Goal: Information Seeking & Learning: Learn about a topic

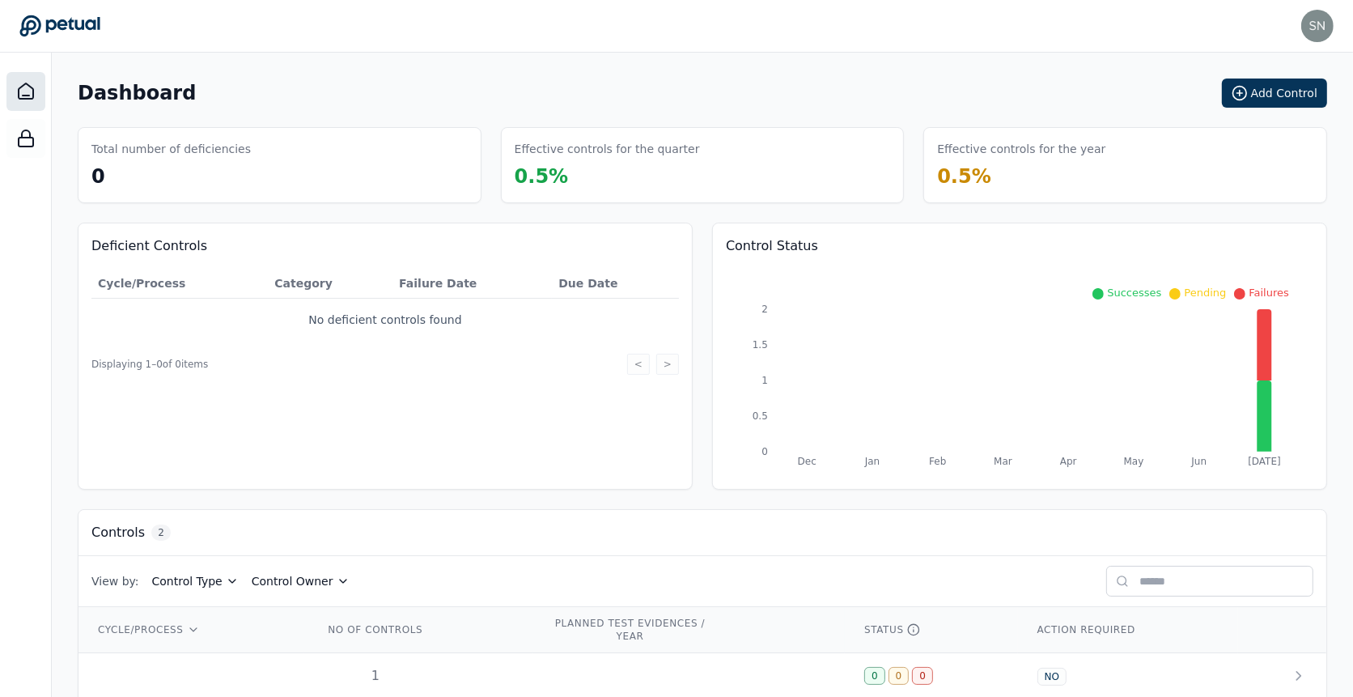
scroll to position [70, 0]
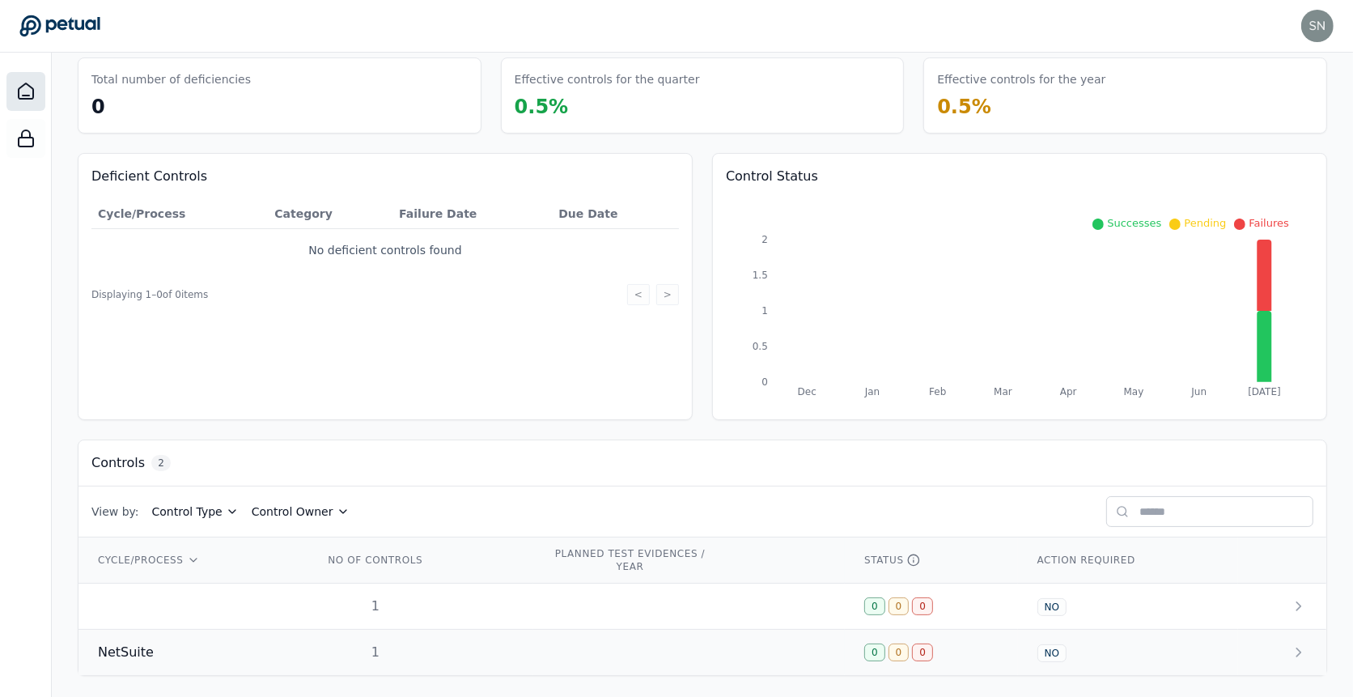
click at [461, 636] on td "1" at bounding box center [418, 653] width 229 height 46
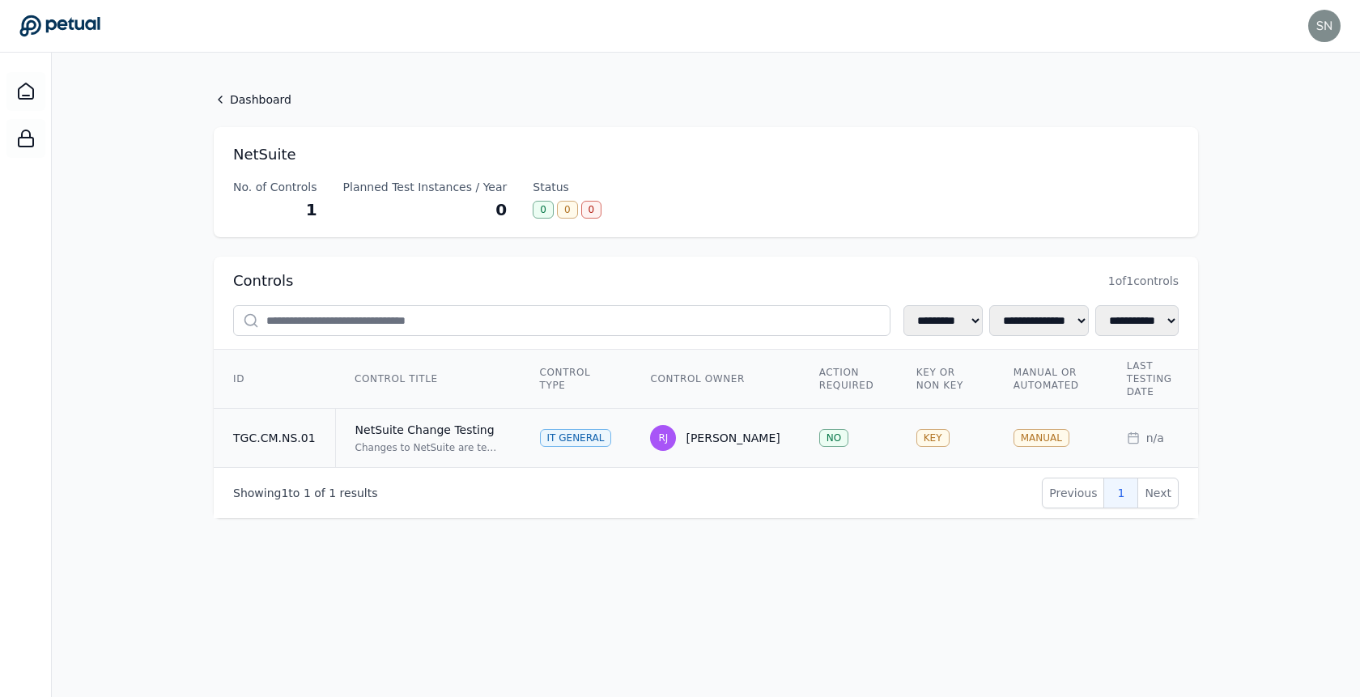
click at [508, 427] on td "NetSuite Change Testing Changes to NetSuite are tested and approved in a non-pr…" at bounding box center [427, 438] width 185 height 59
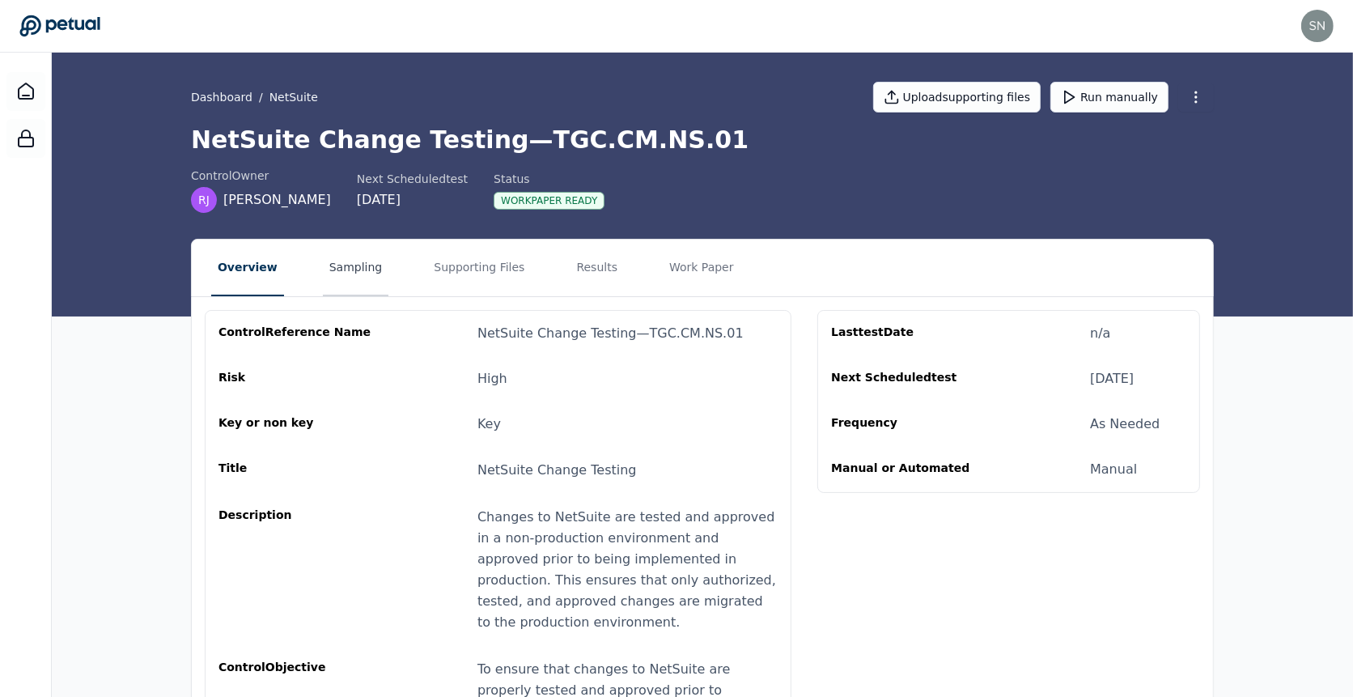
click at [348, 257] on button "Sampling" at bounding box center [356, 268] width 66 height 57
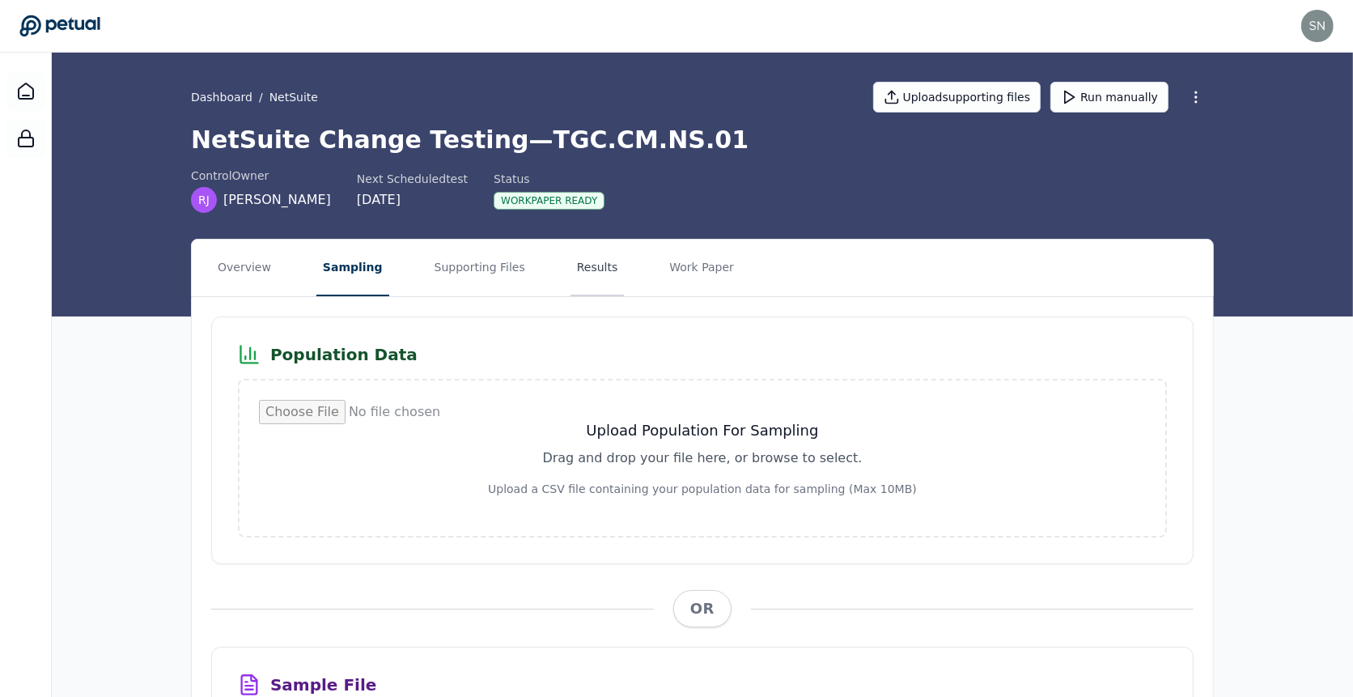
click at [577, 254] on button "Results" at bounding box center [598, 268] width 54 height 57
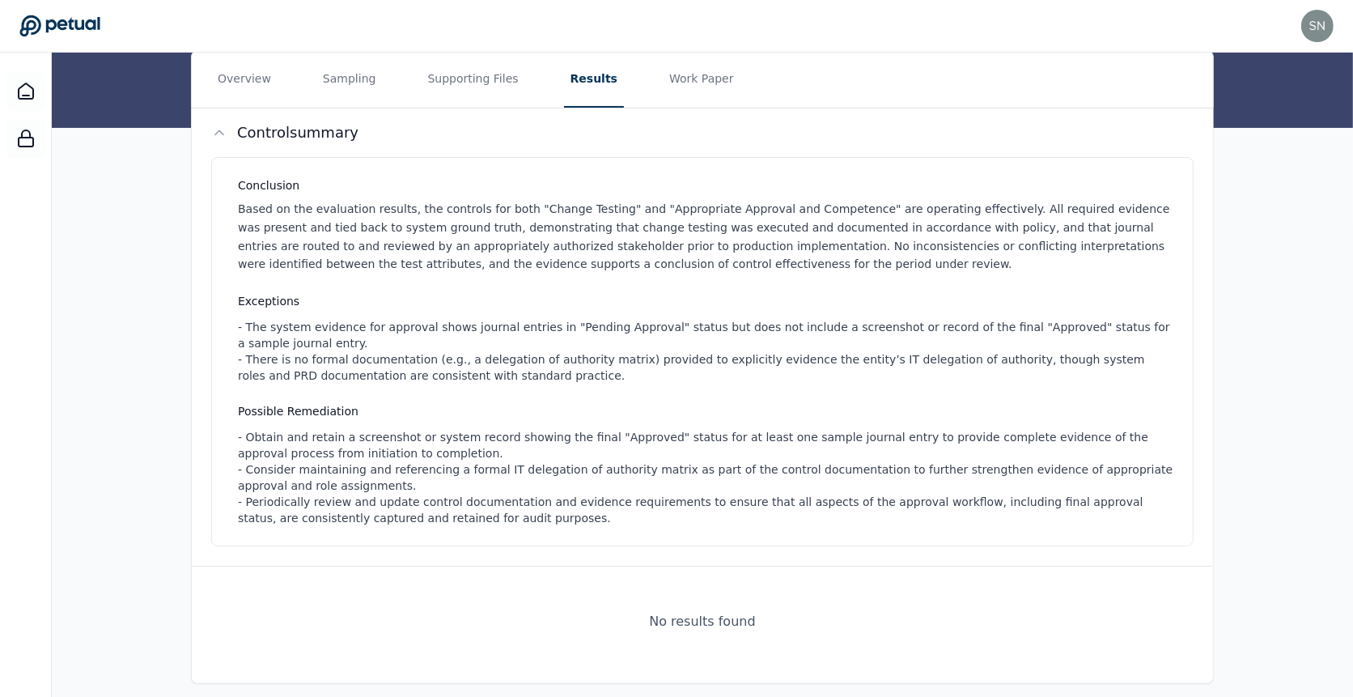
scroll to position [198, 0]
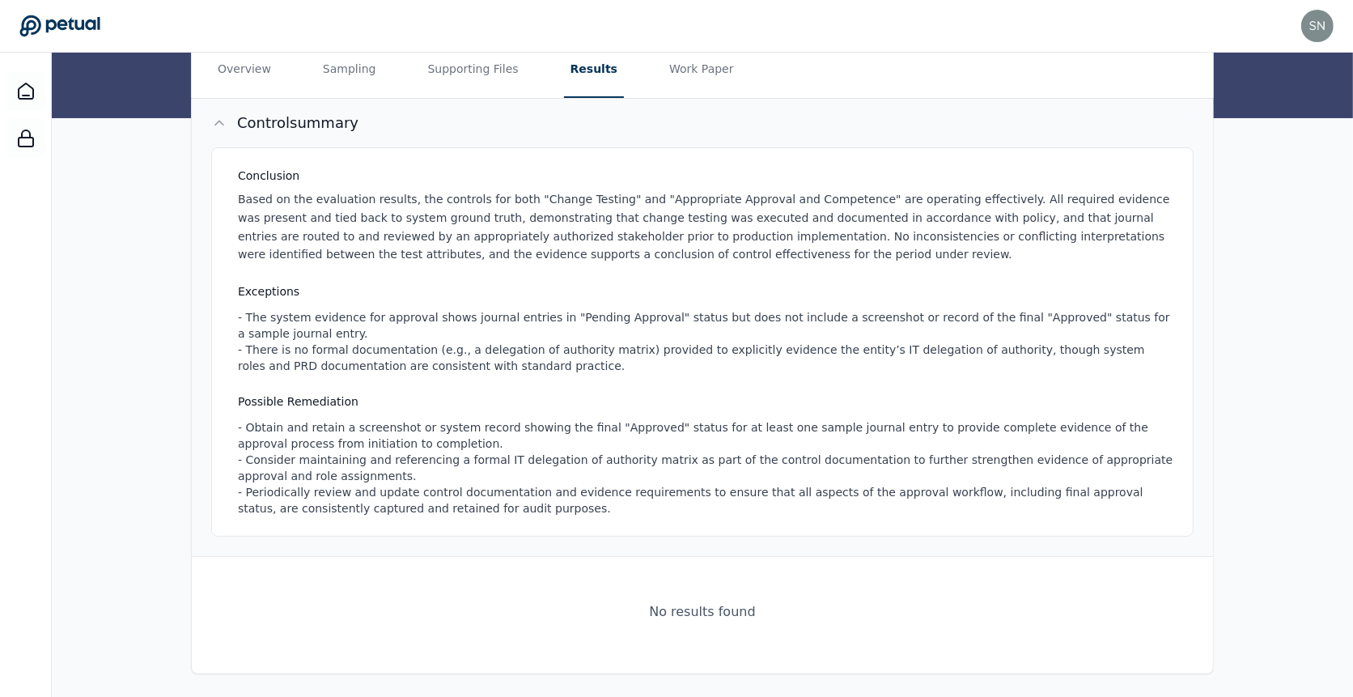
click at [521, 325] on div "- The system evidence for approval shows journal entries in "Pending Approval" …" at bounding box center [706, 341] width 936 height 65
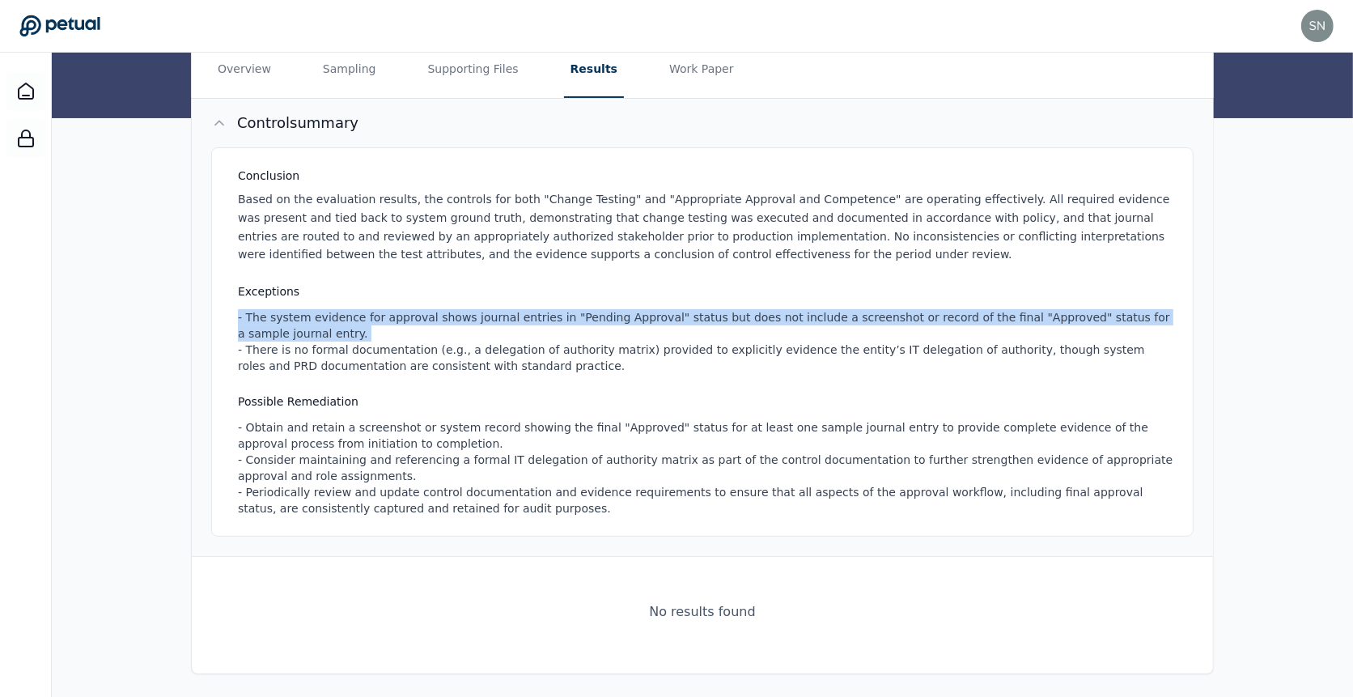
click at [521, 325] on div "- The system evidence for approval shows journal entries in "Pending Approval" …" at bounding box center [706, 341] width 936 height 65
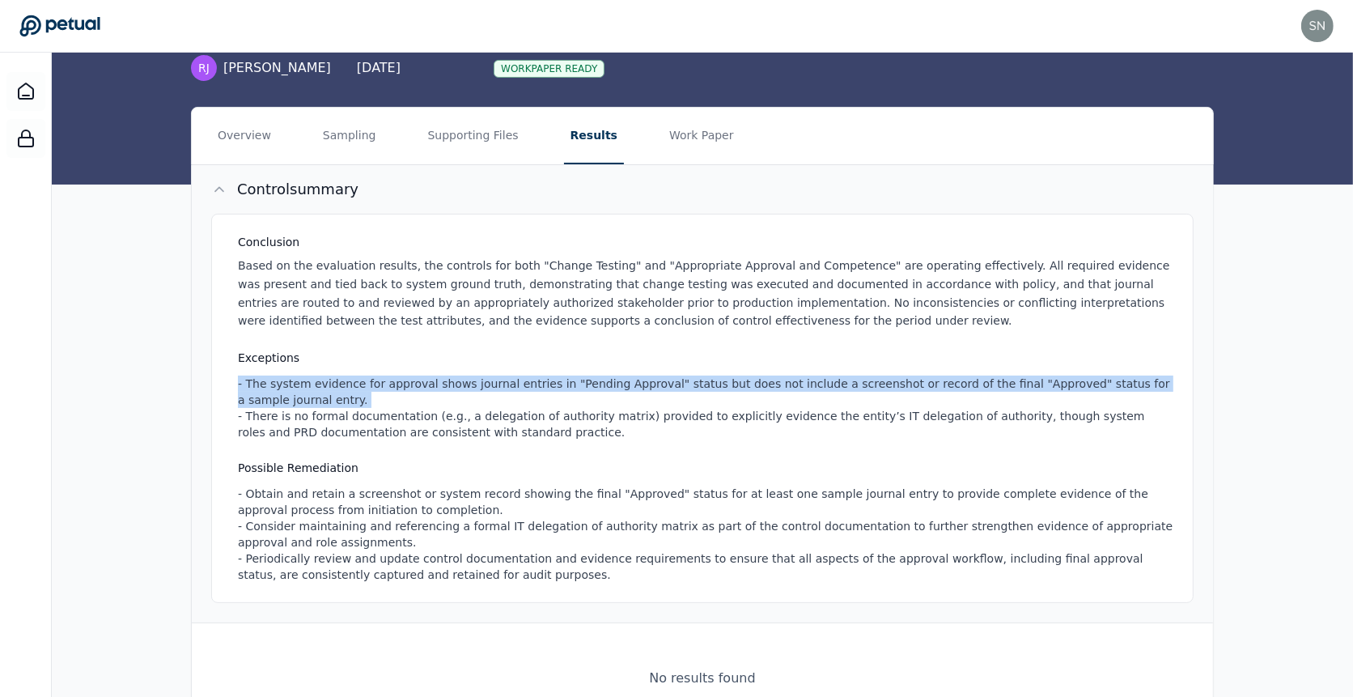
scroll to position [115, 0]
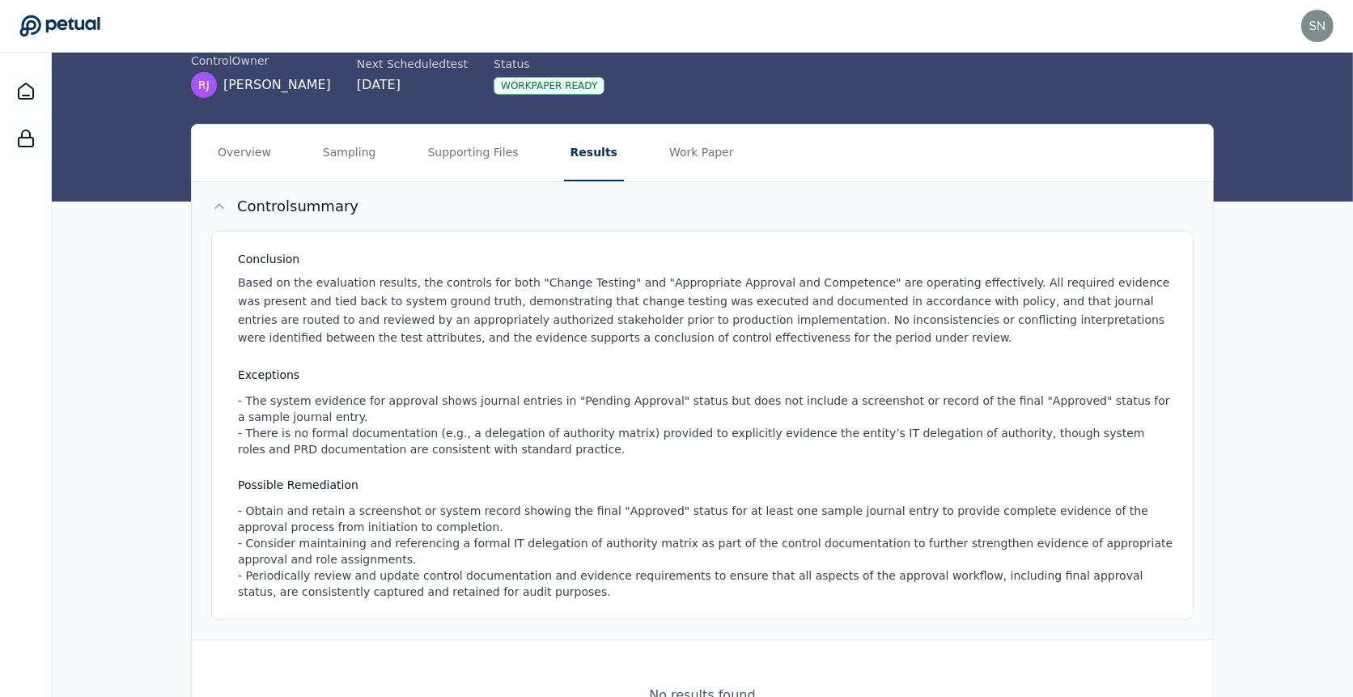
click at [512, 435] on div "- The system evidence for approval shows journal entries in "Pending Approval" …" at bounding box center [706, 425] width 936 height 65
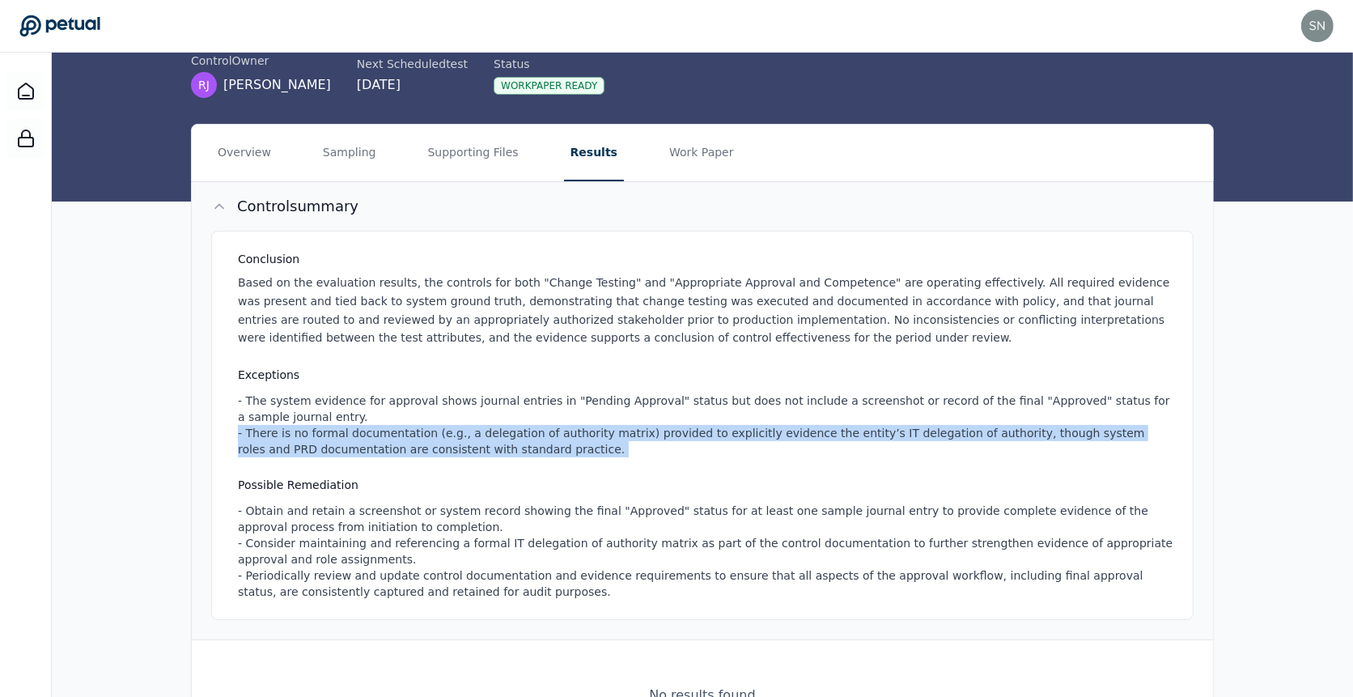
click at [512, 435] on div "- The system evidence for approval shows journal entries in "Pending Approval" …" at bounding box center [706, 425] width 936 height 65
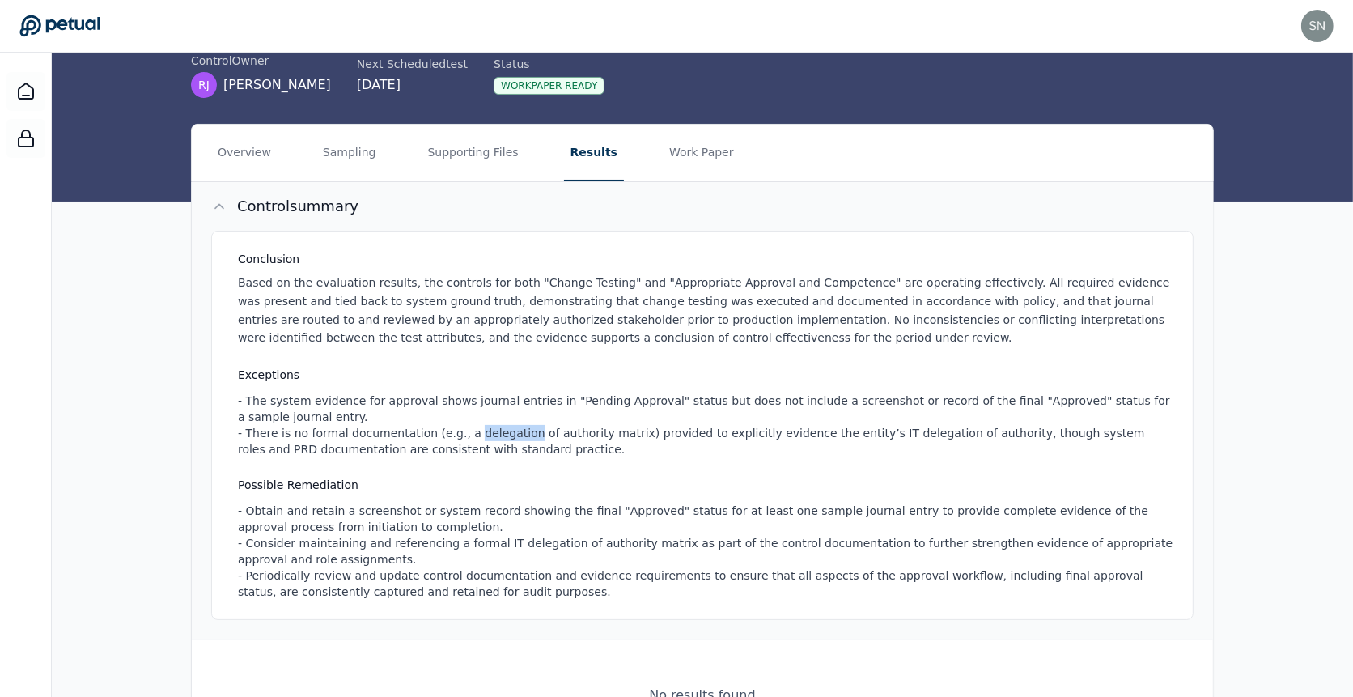
click at [512, 435] on div "- The system evidence for approval shows journal entries in "Pending Approval" …" at bounding box center [706, 425] width 936 height 65
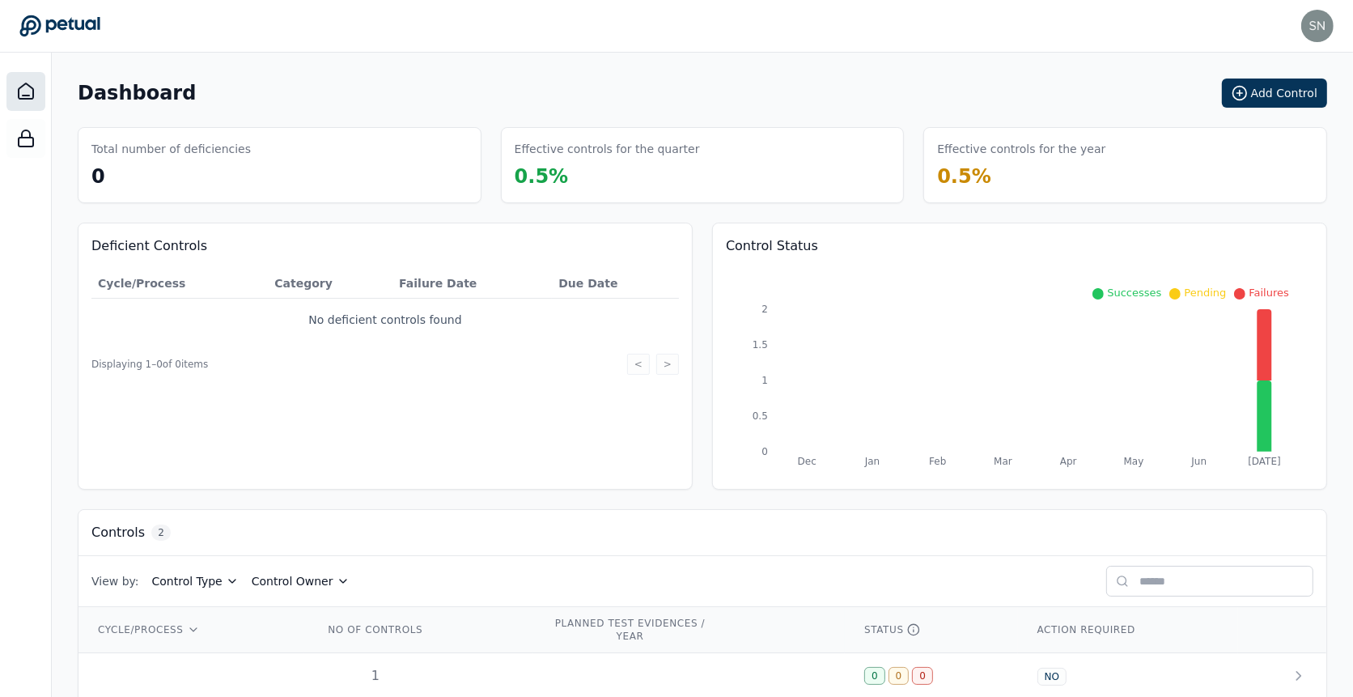
scroll to position [70, 0]
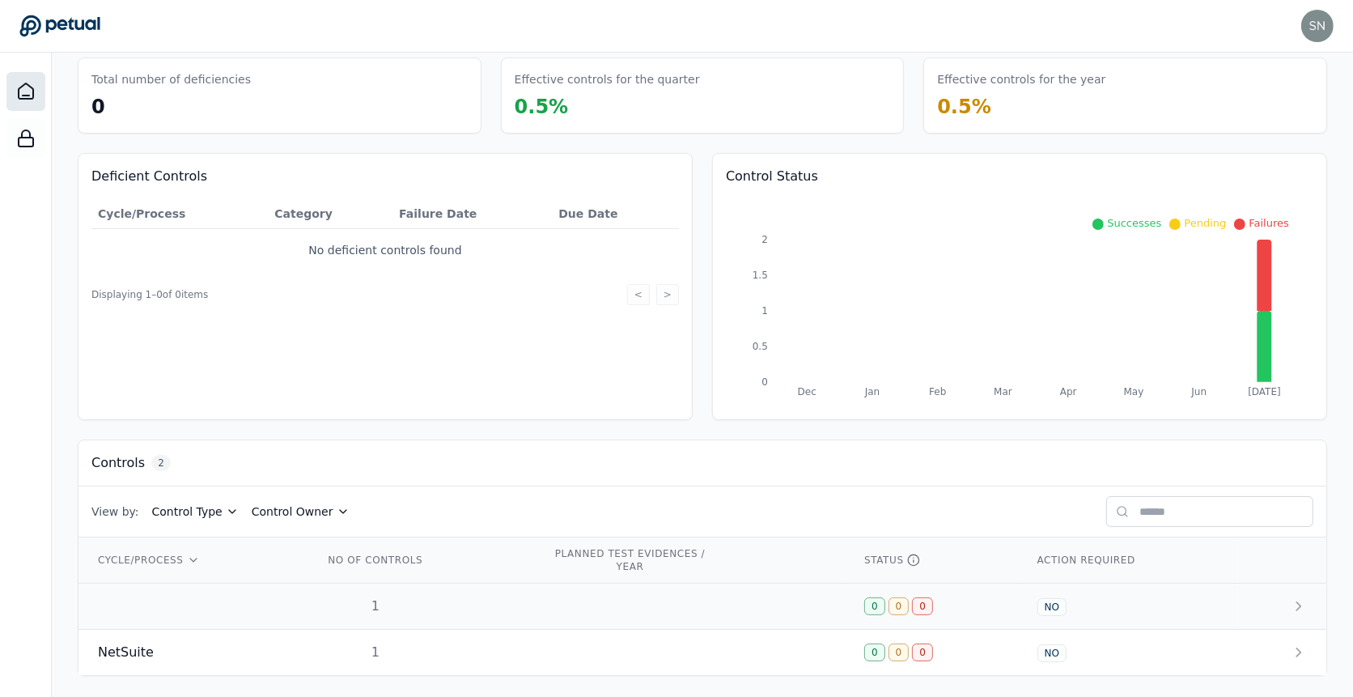
click at [414, 606] on div "1" at bounding box center [376, 606] width 104 height 19
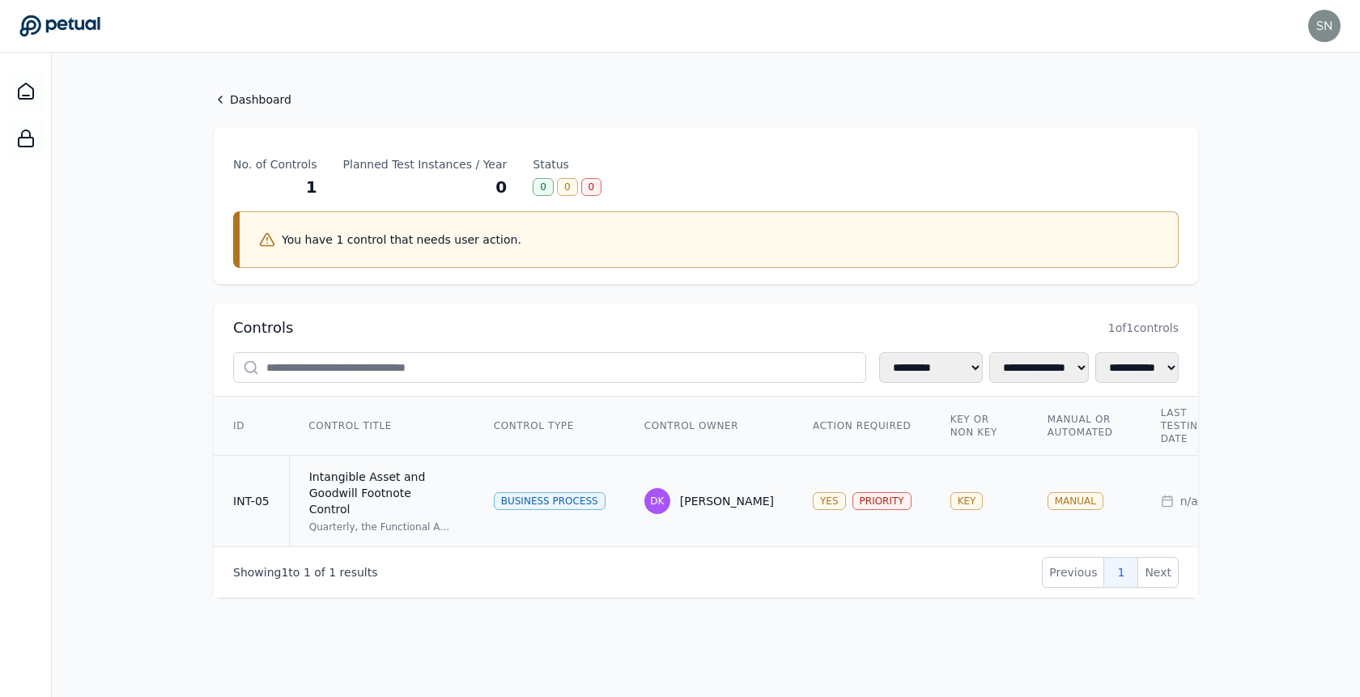
click at [459, 479] on td "Intangible Asset and Goodwill Footnote Control Quarterly, the Functional Accoun…" at bounding box center [381, 501] width 185 height 91
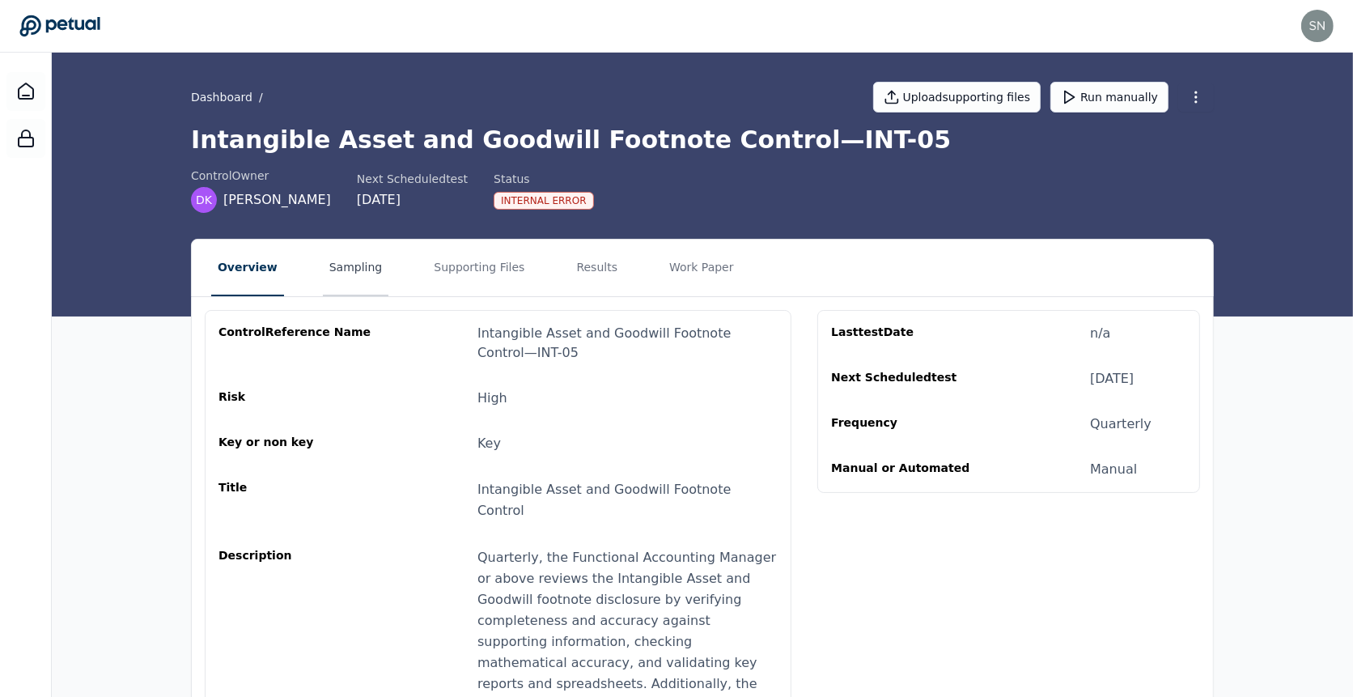
click at [369, 264] on button "Sampling" at bounding box center [356, 268] width 66 height 57
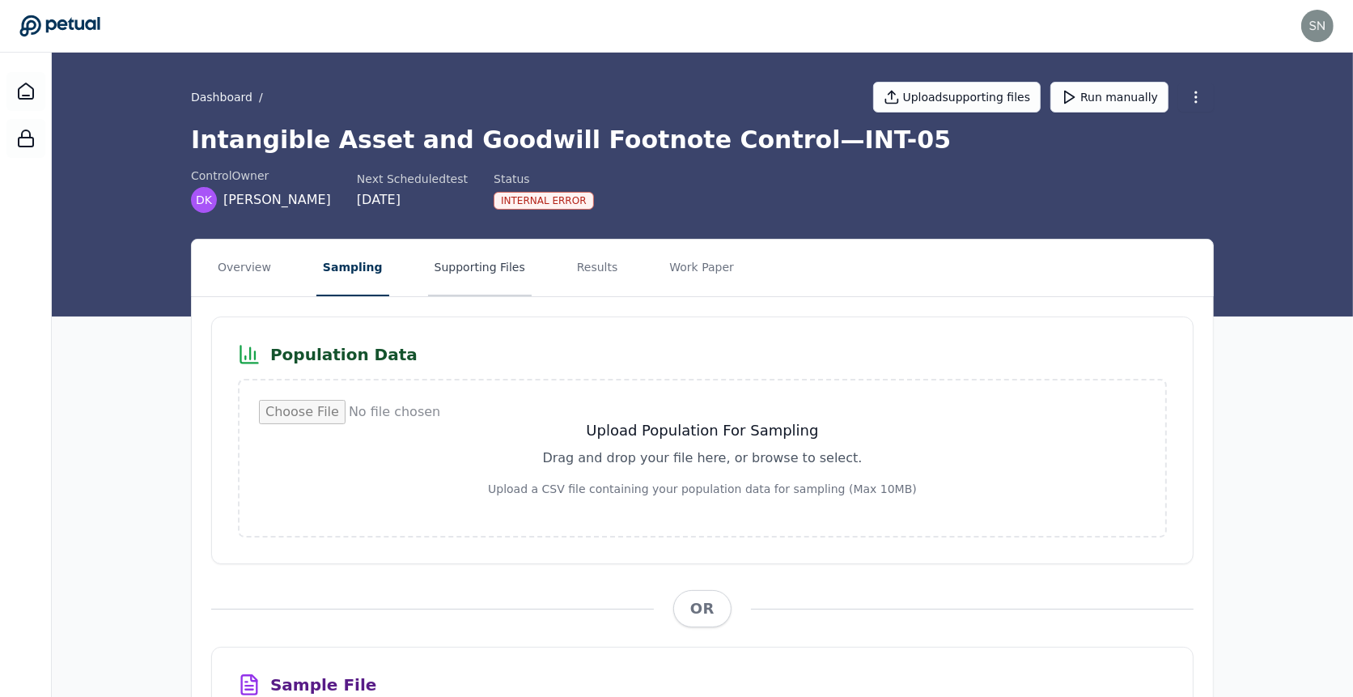
click at [489, 272] on button "Supporting Files" at bounding box center [480, 268] width 104 height 57
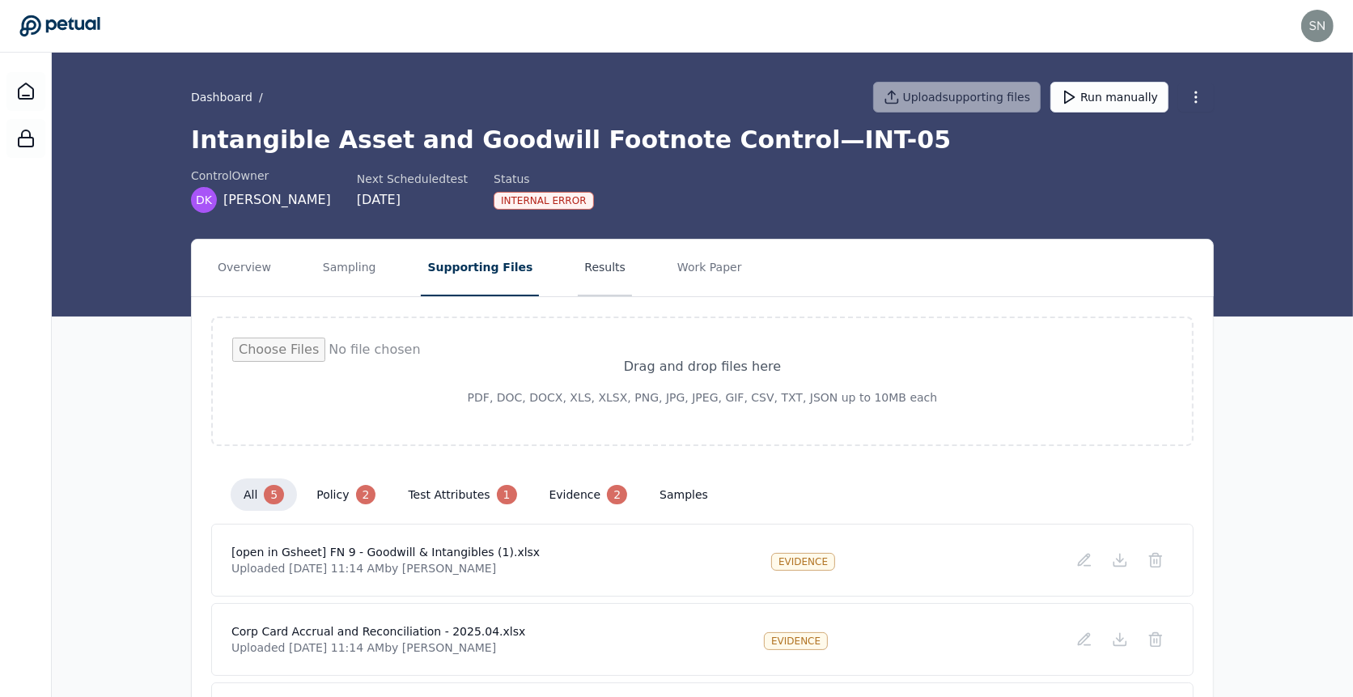
click at [578, 271] on button "Results" at bounding box center [605, 268] width 54 height 57
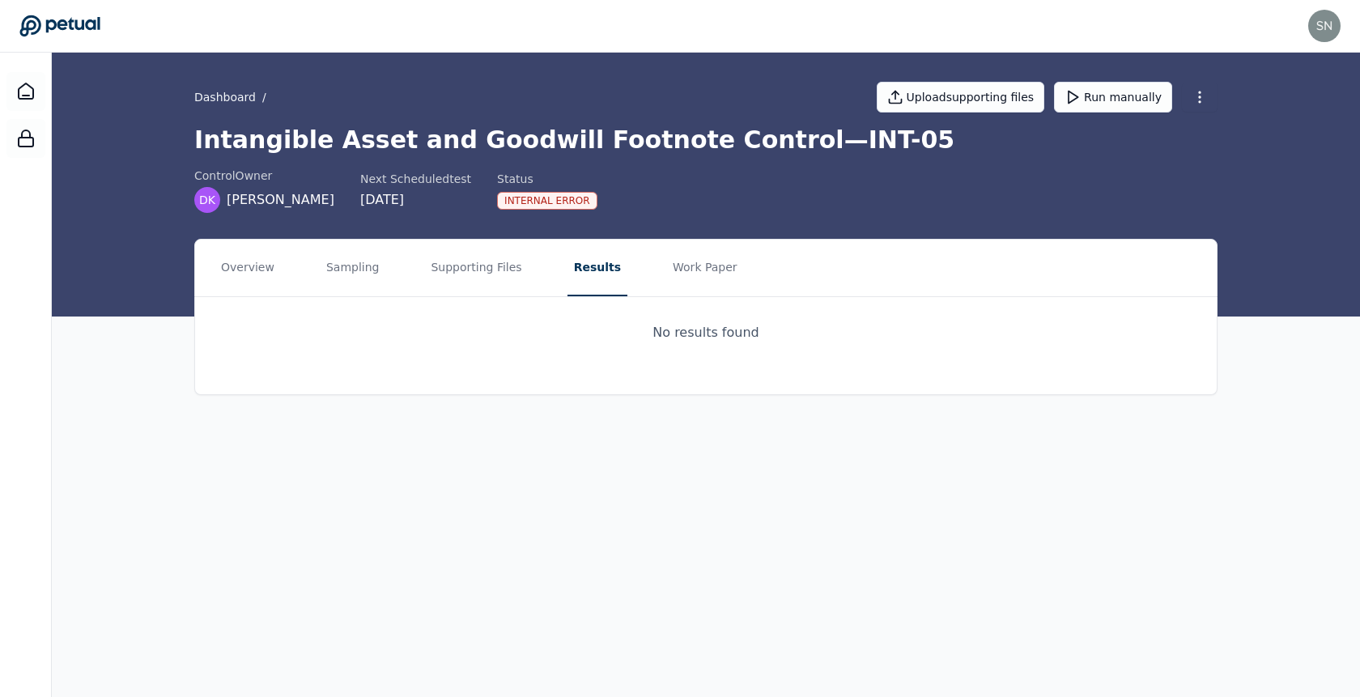
click at [190, 91] on div "Dashboard / Upload supporting files Run manually Intangible Asset and Goodwill …" at bounding box center [706, 133] width 1036 height 160
click at [206, 91] on link "Dashboard" at bounding box center [225, 97] width 62 height 16
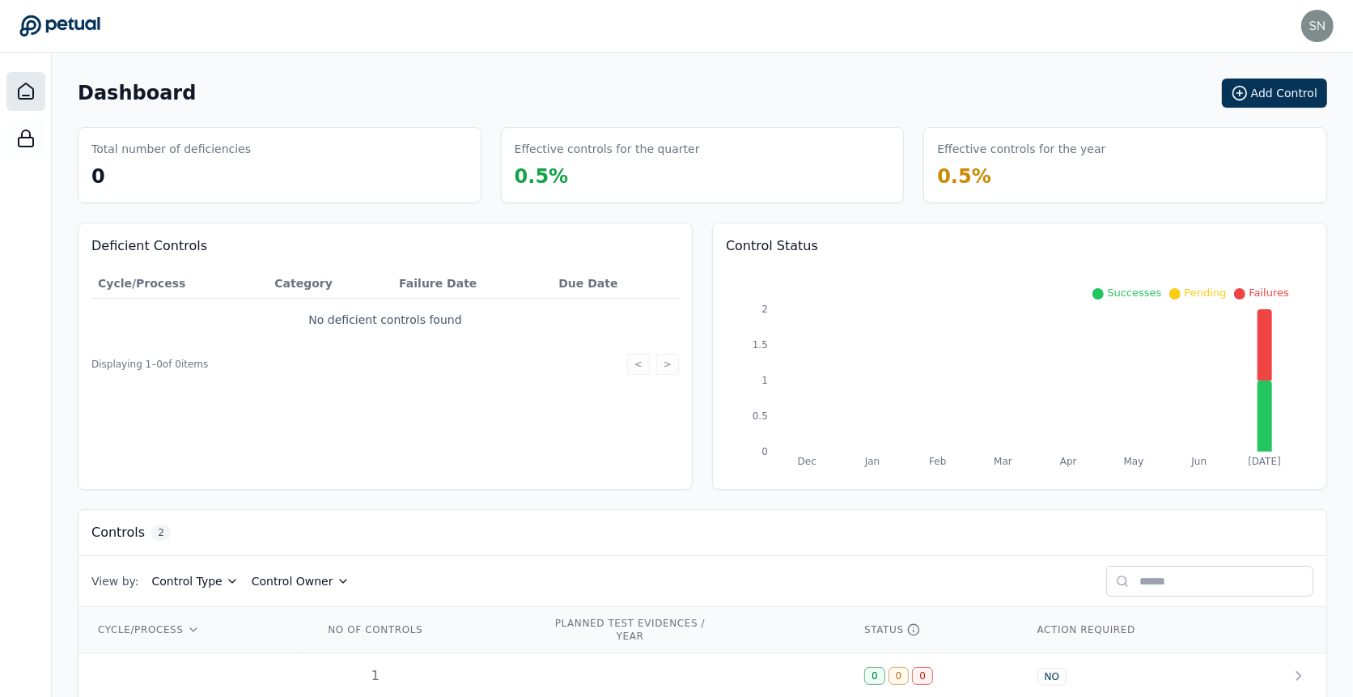
scroll to position [70, 0]
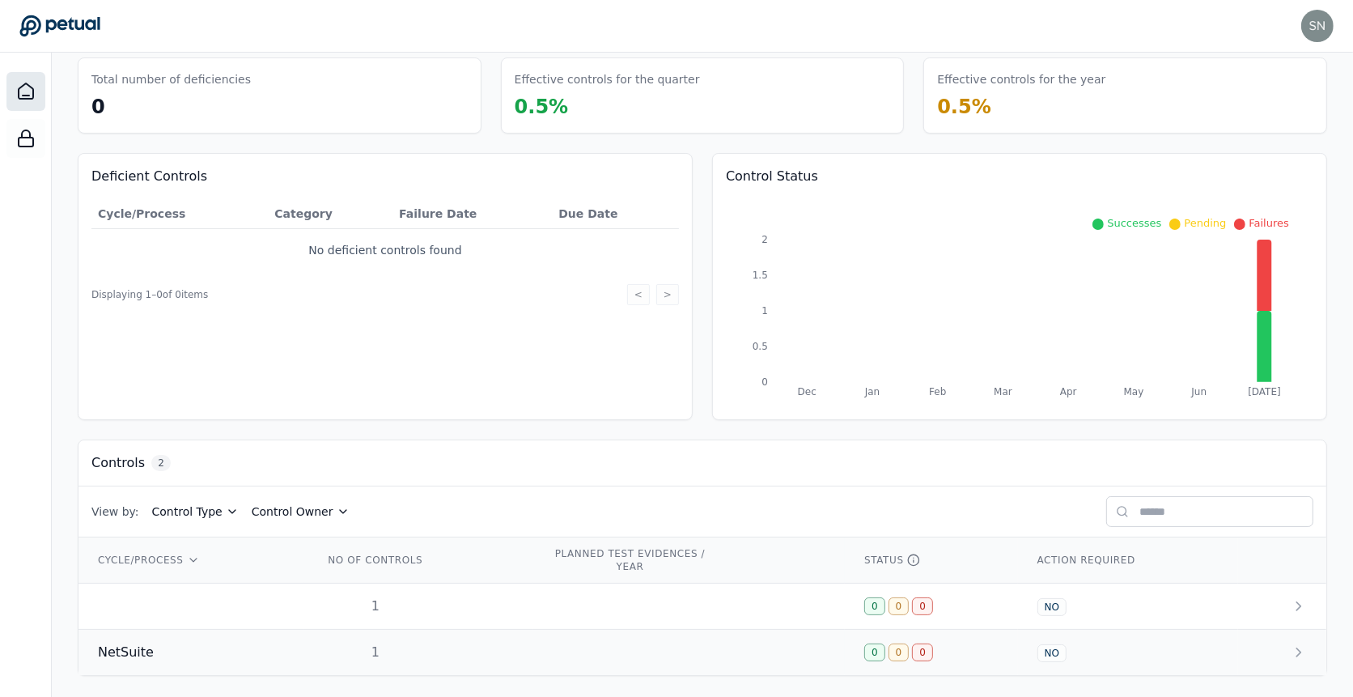
click at [417, 657] on td "1" at bounding box center [418, 653] width 229 height 46
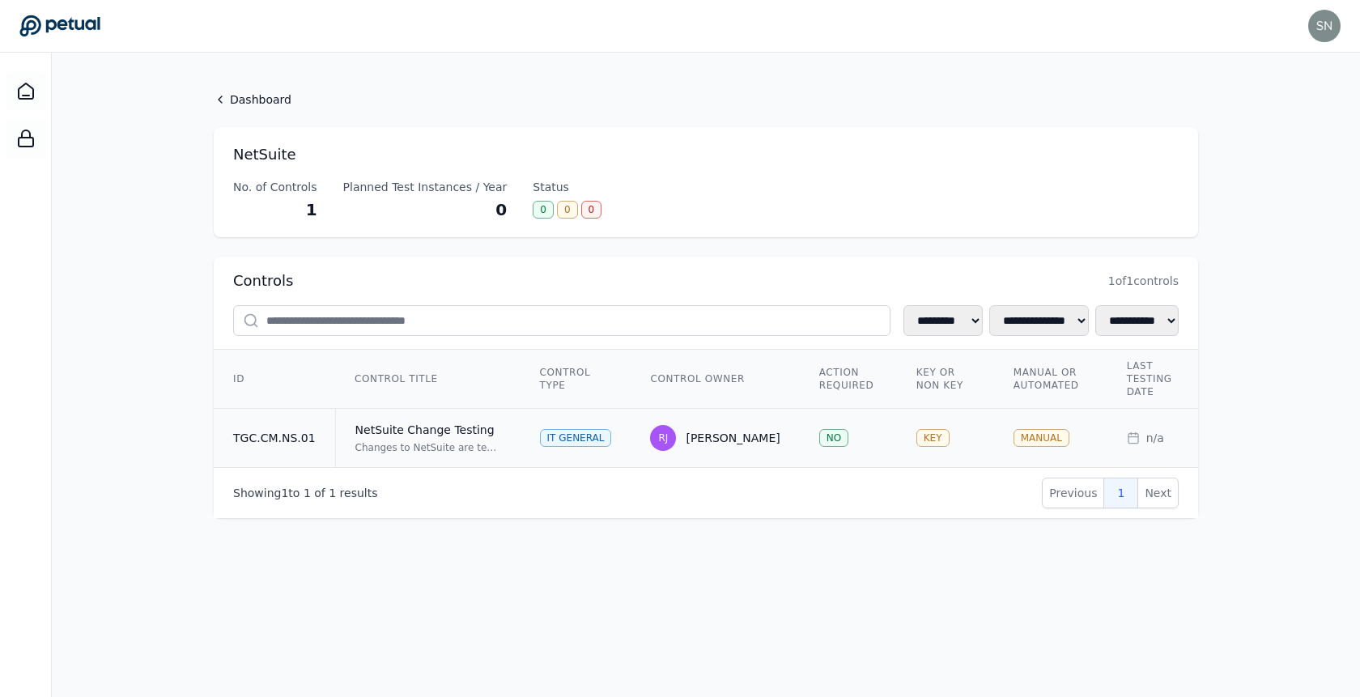
click at [441, 423] on div "NetSuite Change Testing" at bounding box center [428, 430] width 146 height 16
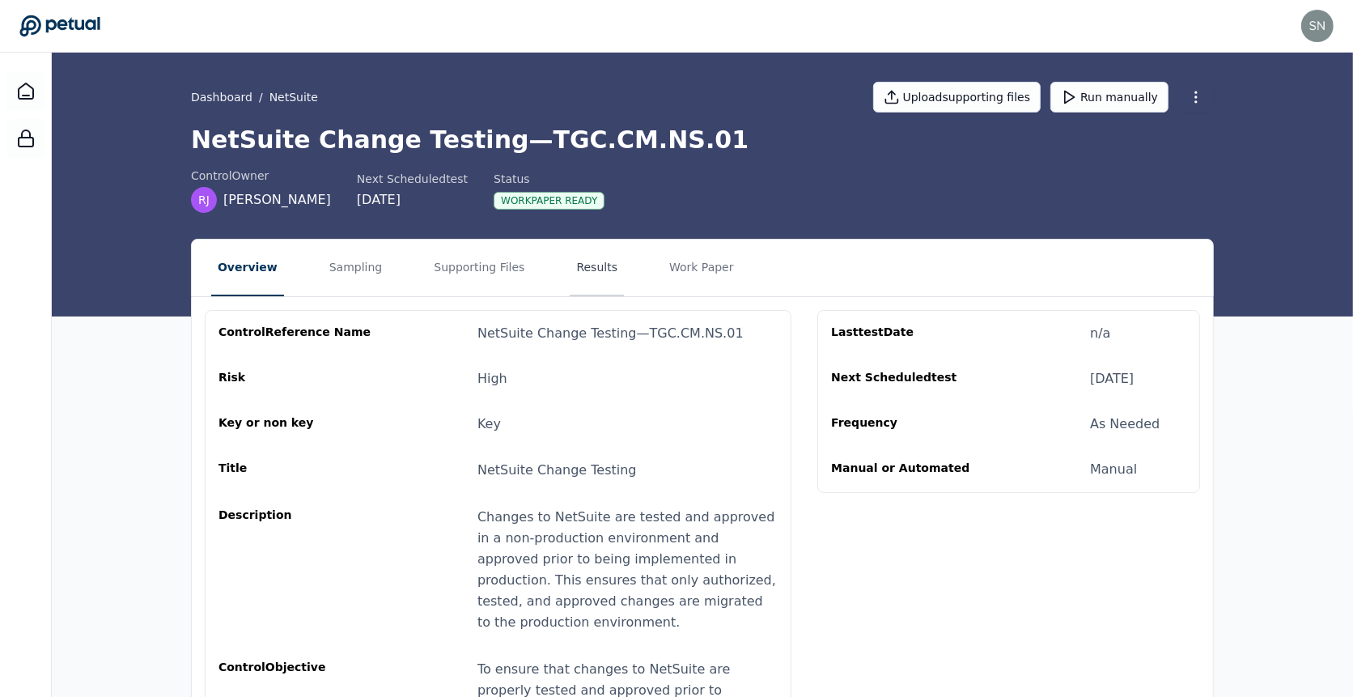
click at [570, 274] on button "Results" at bounding box center [597, 268] width 54 height 57
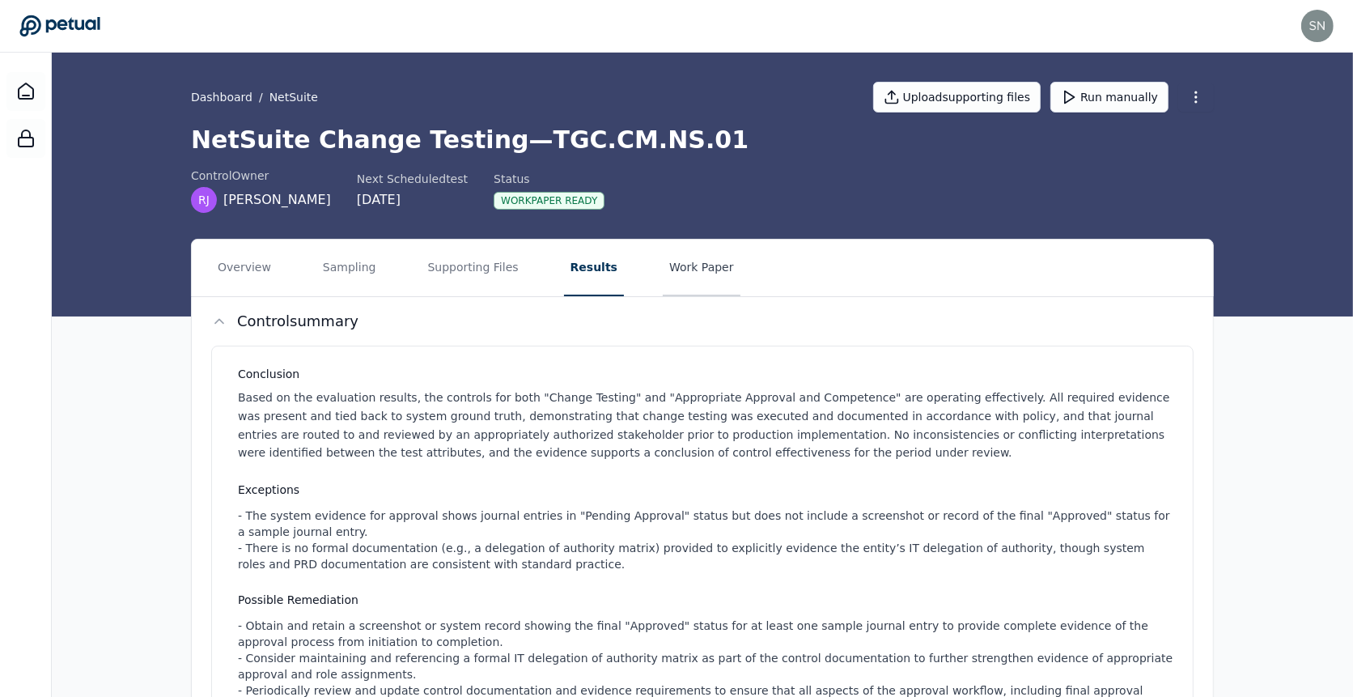
click at [680, 277] on button "Work Paper" at bounding box center [702, 268] width 78 height 57
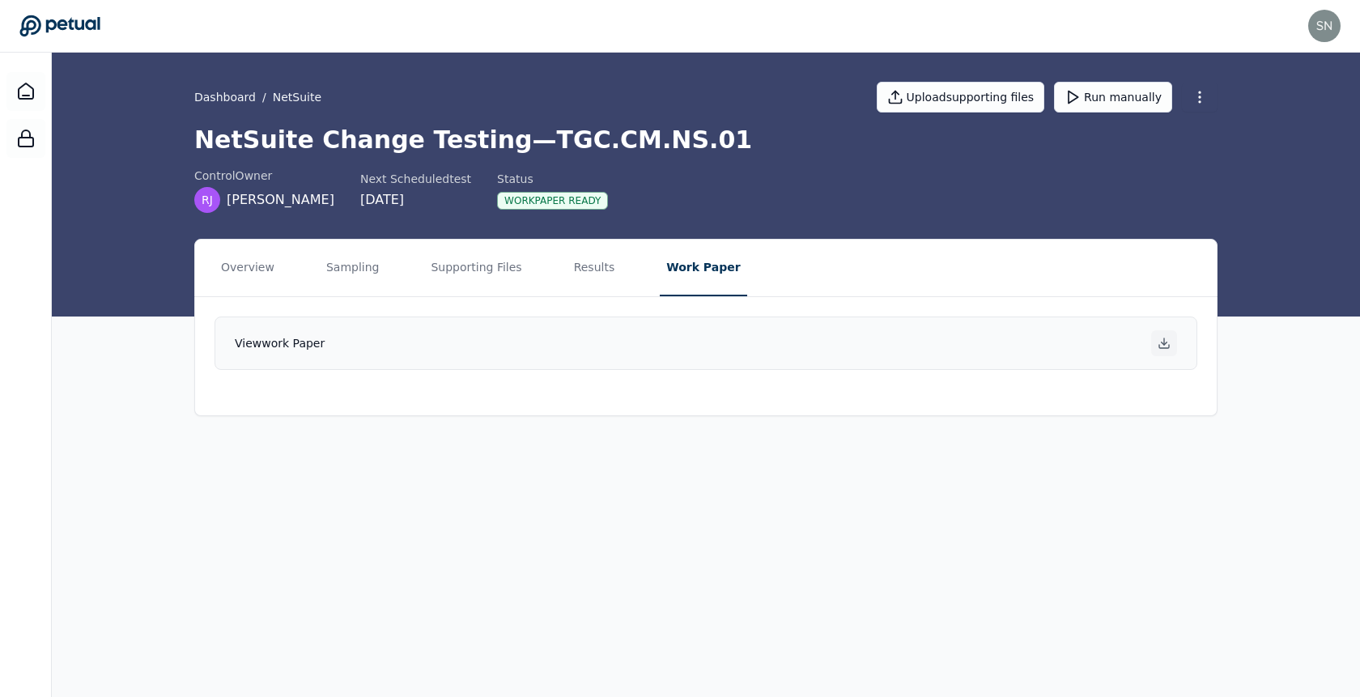
click at [1162, 342] on icon at bounding box center [1164, 343] width 13 height 13
click at [585, 283] on button "Results" at bounding box center [594, 268] width 54 height 57
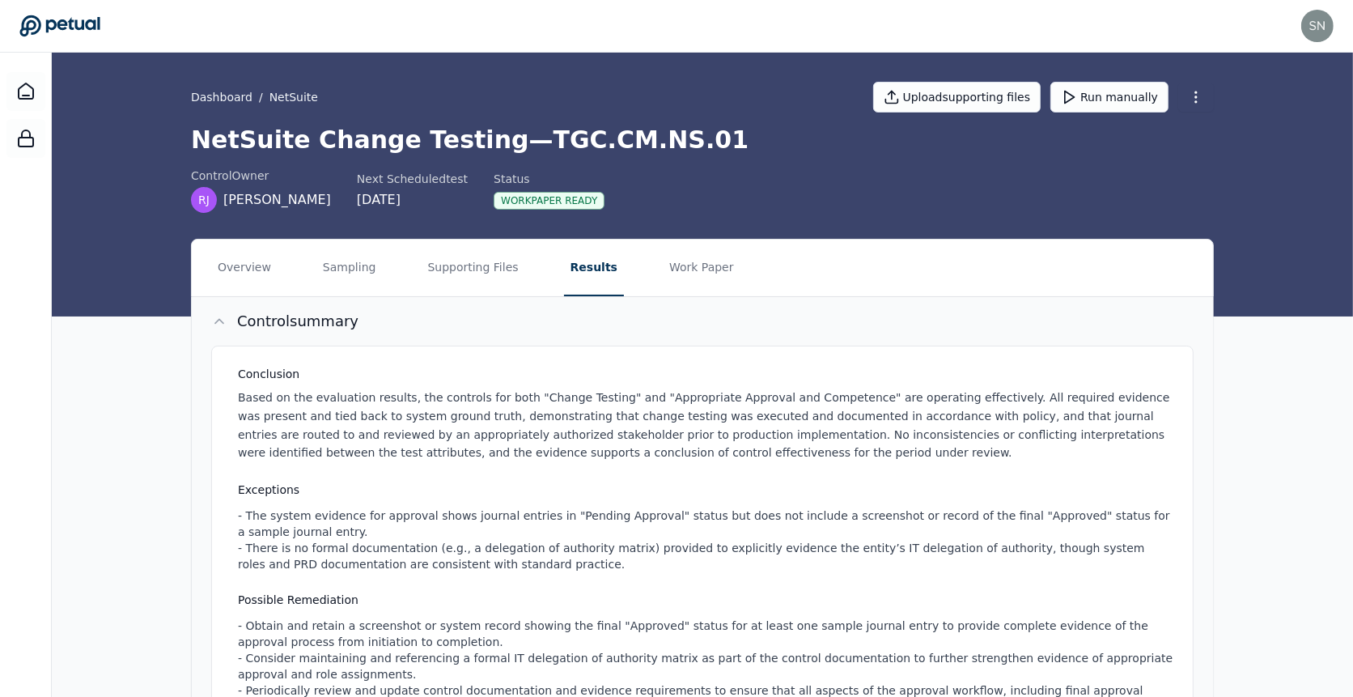
click at [363, 483] on h3 "Exceptions" at bounding box center [706, 490] width 936 height 16
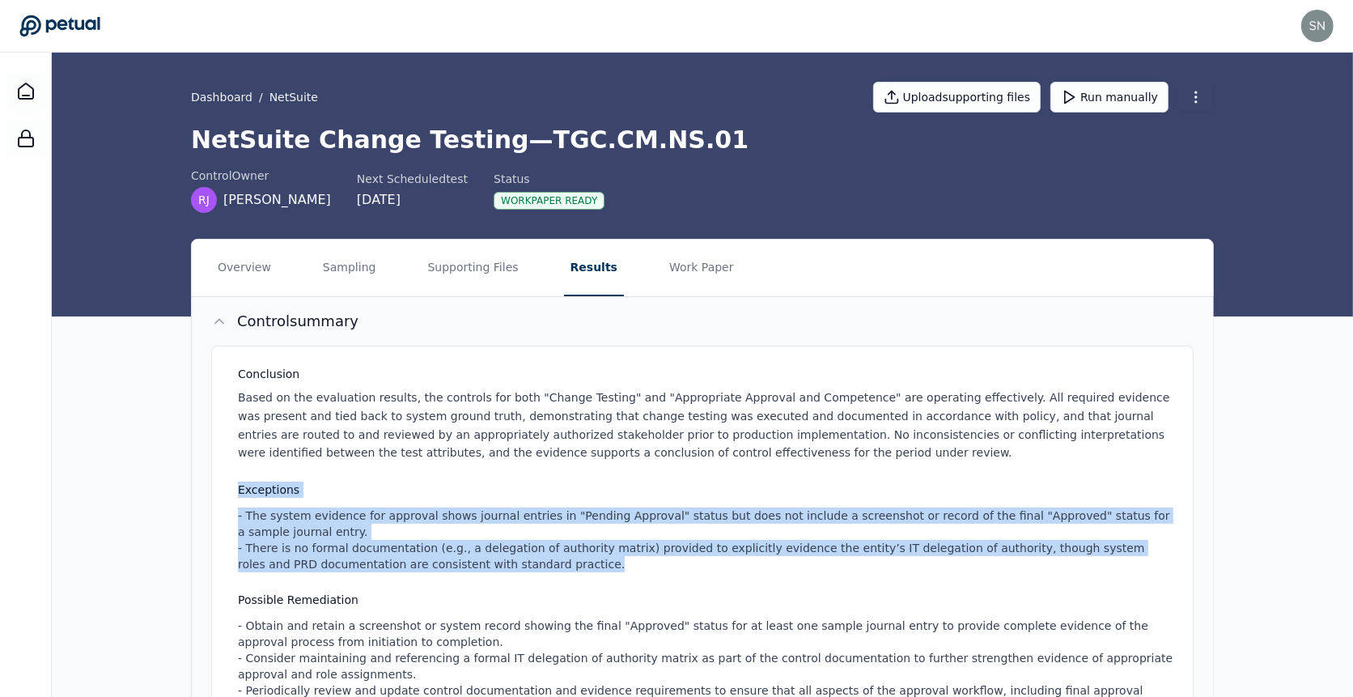
drag, startPoint x: 364, startPoint y: 475, endPoint x: 548, endPoint y: 558, distance: 201.5
click at [548, 558] on div "Conclusion Based on the evaluation results, the controls for both "Change Testi…" at bounding box center [702, 540] width 983 height 389
click at [548, 558] on div "- The system evidence for approval shows journal entries in "Pending Approval" …" at bounding box center [706, 540] width 936 height 65
drag, startPoint x: 548, startPoint y: 558, endPoint x: 226, endPoint y: 488, distance: 329.6
click at [226, 488] on div "Conclusion Based on the evaluation results, the controls for both "Change Testi…" at bounding box center [702, 540] width 983 height 389
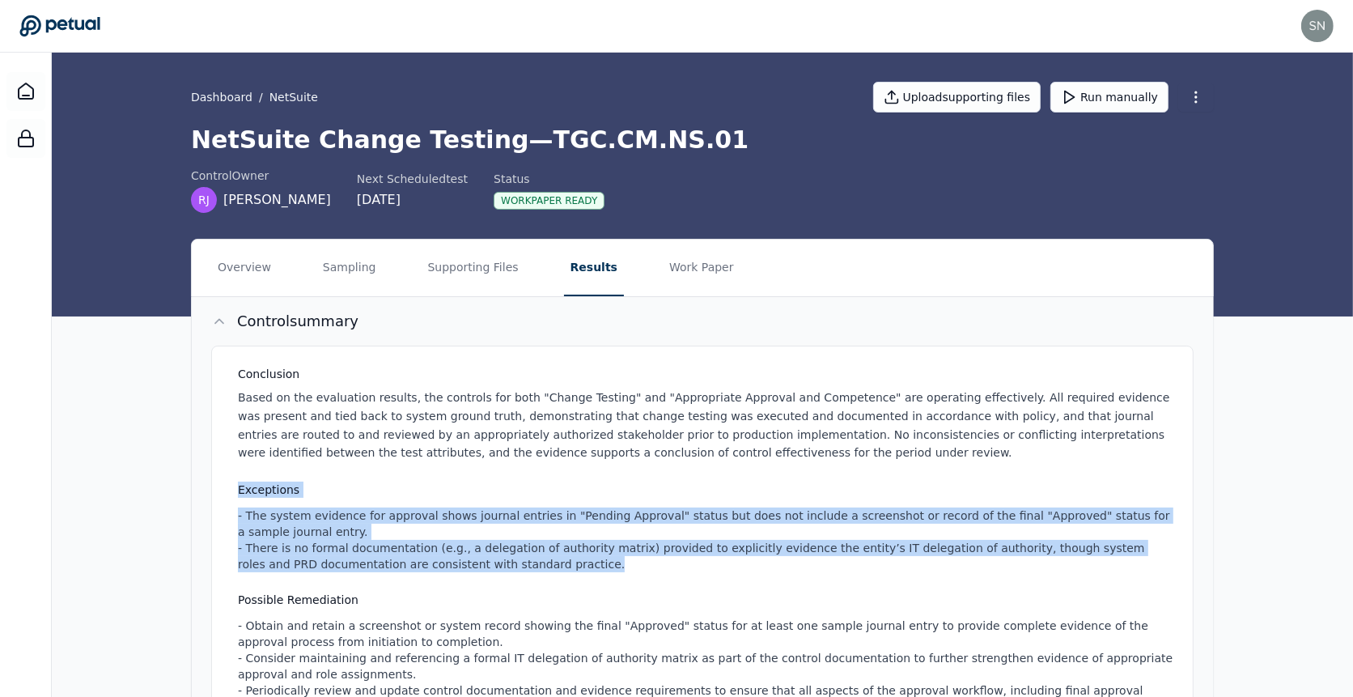
copy div "Exceptions - The system evidence for approval shows journal entries in "Pending…"
